Goal: Download file/media

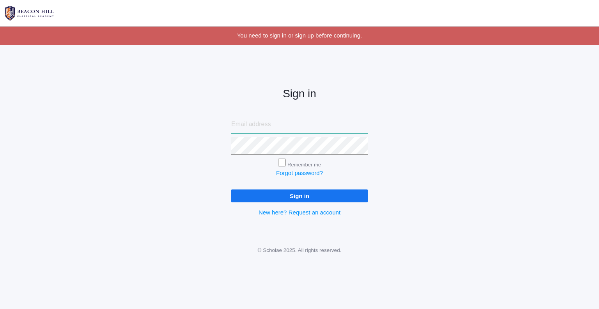
type input "sandyv828@gmail.com"
click at [259, 193] on input "Sign in" at bounding box center [299, 195] width 137 height 13
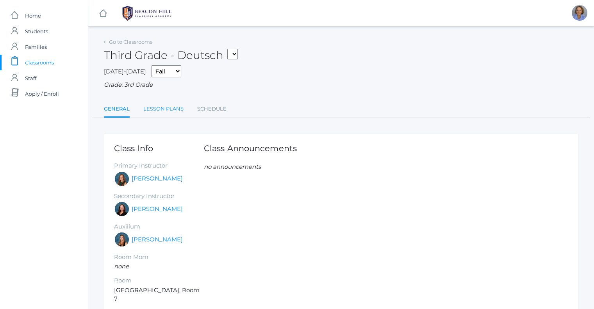
click at [161, 110] on link "Lesson Plans" at bounding box center [163, 109] width 40 height 16
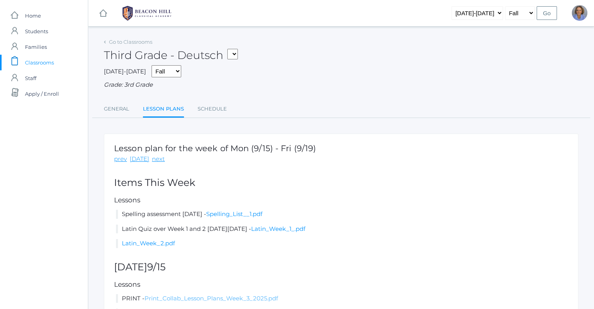
click at [233, 298] on link "Print_Collab_Lesson_Plans_Week_3_2025.pdf" at bounding box center [210, 297] width 133 height 7
